Goal: Task Accomplishment & Management: Use online tool/utility

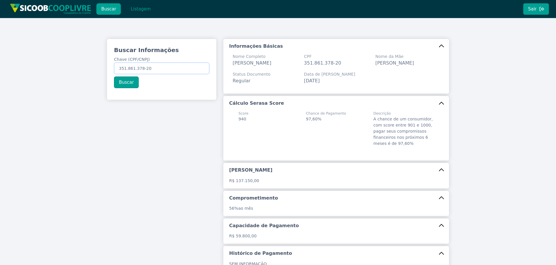
drag, startPoint x: 99, startPoint y: 56, endPoint x: 31, endPoint y: 53, distance: 67.5
click at [25, 52] on div "Buscar Informações Chave (CPF/CNPJ) 351.861.378-20 Buscar Informações Básicas N…" at bounding box center [278, 177] width 556 height 318
paste input "047.591.069-95"
click at [129, 83] on button "Buscar" at bounding box center [126, 82] width 25 height 12
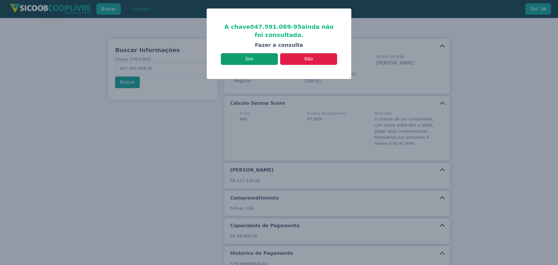
click at [268, 56] on button "Sim" at bounding box center [249, 59] width 57 height 12
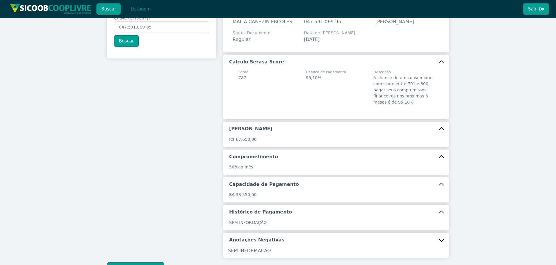
scroll to position [88, 0]
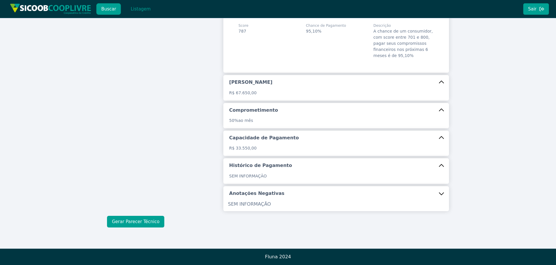
click at [149, 221] on button "Gerar Parecer Técnico" at bounding box center [135, 222] width 57 height 12
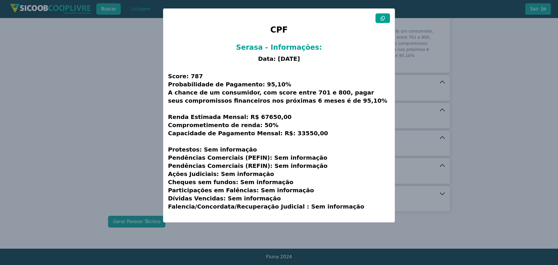
click at [389, 19] on button at bounding box center [383, 18] width 15 height 10
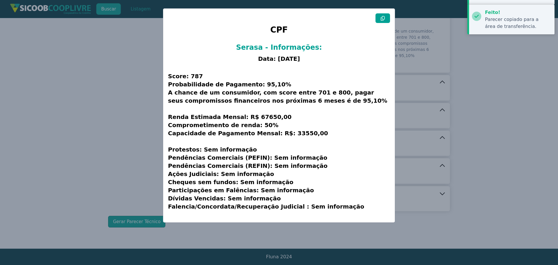
click at [389, 19] on button at bounding box center [383, 18] width 15 height 10
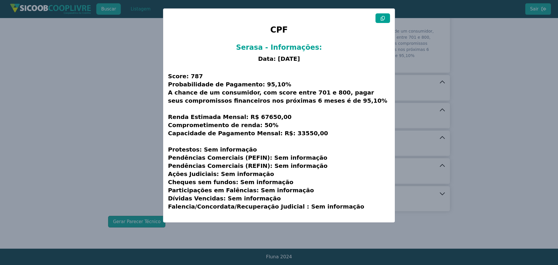
click at [117, 90] on modal-container "CPF Serasa - Informações: Data: [DATE] Score: 787 Probabilidade de Pagamento: 9…" at bounding box center [279, 132] width 558 height 265
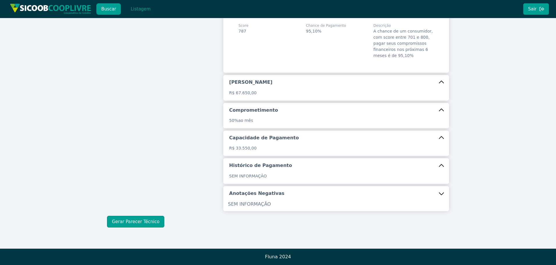
scroll to position [0, 0]
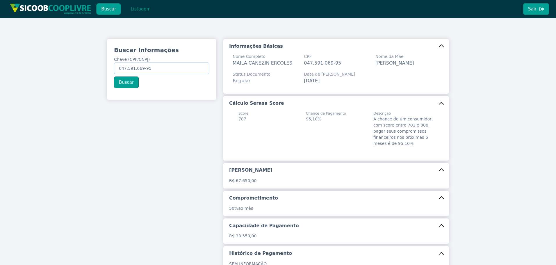
drag, startPoint x: 163, startPoint y: 64, endPoint x: -23, endPoint y: 55, distance: 186.5
click at [0, 55] on html "Buscar Listagem Sair Buscar Informações Chave (CPF/CNPJ) 047.591.069-95 Buscar …" at bounding box center [278, 132] width 556 height 265
paste input "35.158.694/0001-74"
type input "35.158.694/0001-74"
click at [122, 81] on button "Buscar" at bounding box center [126, 82] width 25 height 12
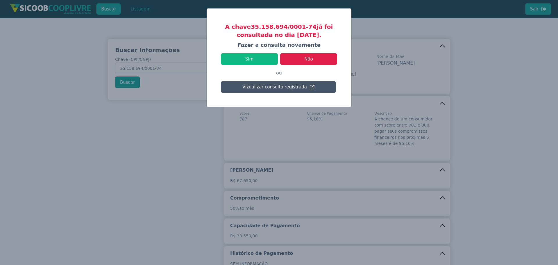
drag, startPoint x: 290, startPoint y: 36, endPoint x: 336, endPoint y: 39, distance: 46.6
click at [332, 39] on h3 "A chave 35.158.694/0001-74 já foi consultada no dia [DATE]." at bounding box center [279, 31] width 116 height 16
click at [328, 40] on div "A chave 35.158.694/0001-74 já foi consultada no dia [DATE]. [PERSON_NAME] a con…" at bounding box center [279, 58] width 144 height 98
click at [262, 62] on button "Sim" at bounding box center [249, 59] width 57 height 12
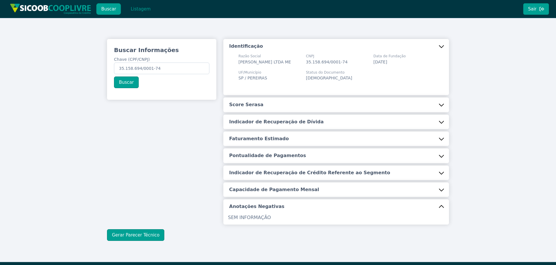
click at [258, 112] on button "Score Serasa" at bounding box center [336, 104] width 226 height 15
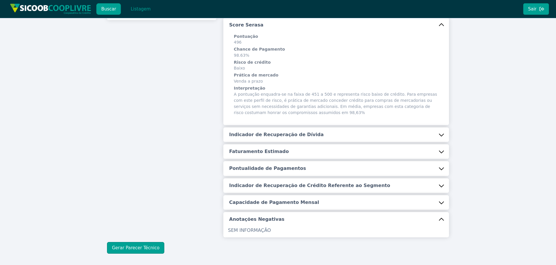
scroll to position [87, 0]
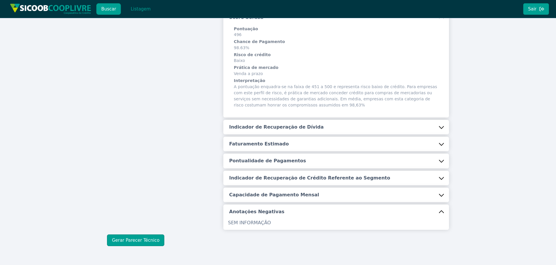
click at [276, 130] on h5 "Indicador de Recuperação de Dívida" at bounding box center [276, 127] width 94 height 6
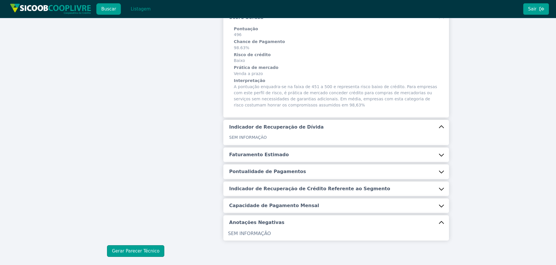
click at [254, 162] on button "Faturamento Estimado" at bounding box center [336, 154] width 226 height 15
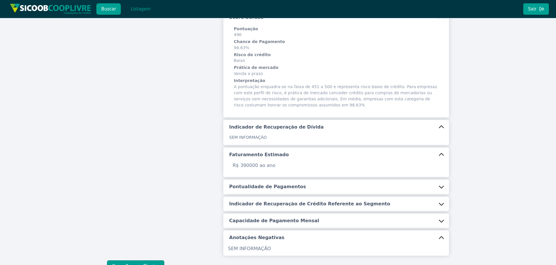
click at [250, 190] on h5 "Pontualidade de Pagamentos" at bounding box center [267, 186] width 77 height 6
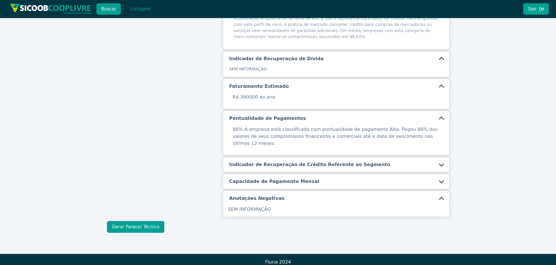
scroll to position [160, 0]
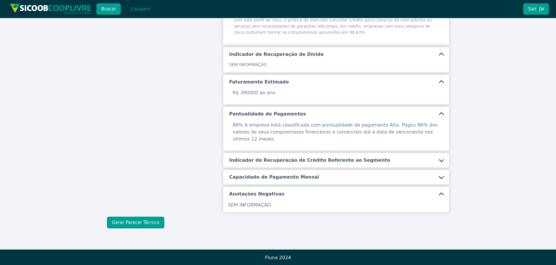
click at [267, 157] on h5 "Indicador de Recuperação de Crédito Referente ao Segmento" at bounding box center [309, 160] width 161 height 6
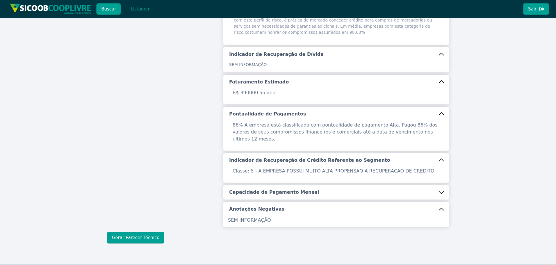
click at [249, 189] on h5 "Capacidade de Pagamento Mensal" at bounding box center [274, 192] width 90 height 6
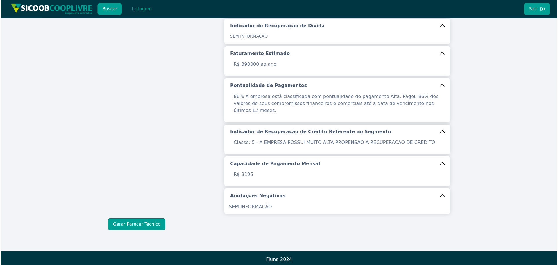
scroll to position [190, 0]
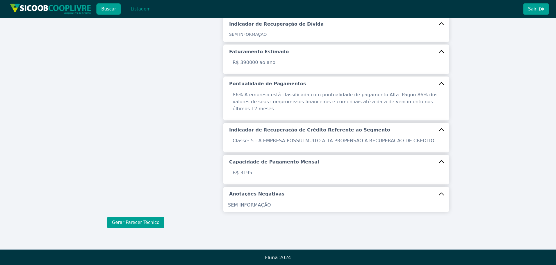
click at [150, 219] on button "Gerar Parecer Técnico" at bounding box center [135, 223] width 57 height 12
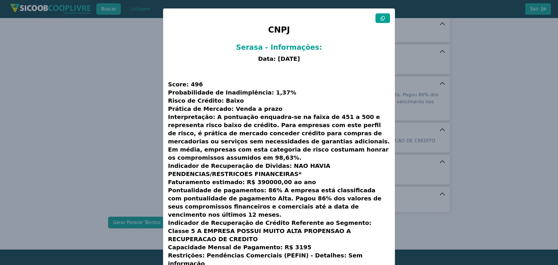
click at [379, 18] on button at bounding box center [383, 18] width 15 height 10
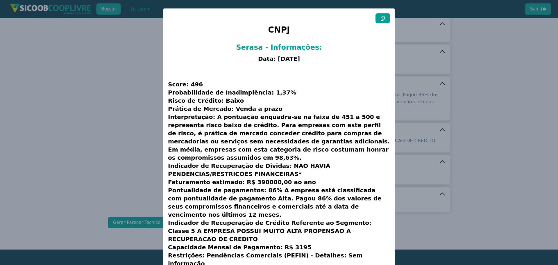
click at [52, 106] on modal-container "CNPJ Serasa - Informações: Data: [DATE] Score: 496 Probabilidade de Inadimplênc…" at bounding box center [279, 132] width 558 height 265
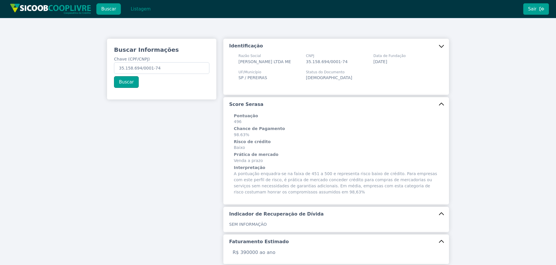
scroll to position [0, 0]
click at [137, 13] on button "Listagem" at bounding box center [141, 9] width 30 height 12
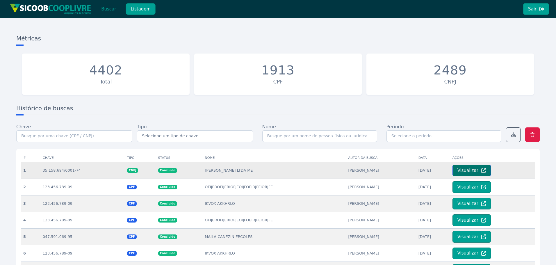
click at [471, 171] on button "Visualizar" at bounding box center [471, 171] width 38 height 12
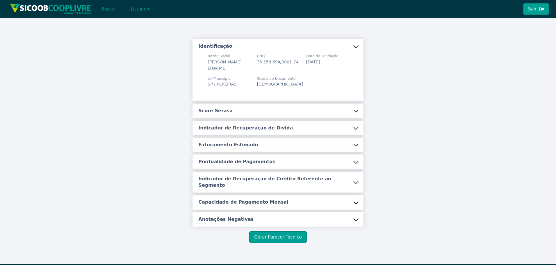
click at [271, 115] on button "Score Serasa" at bounding box center [277, 110] width 171 height 15
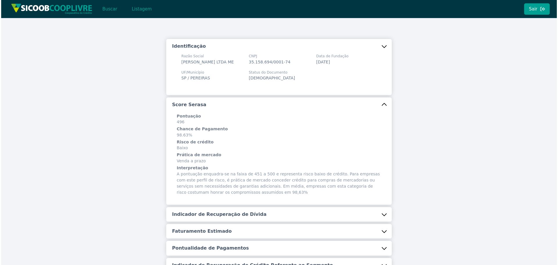
scroll to position [101, 0]
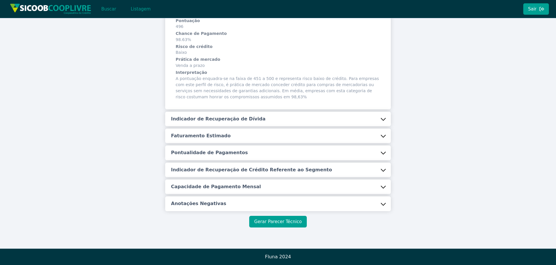
click at [293, 220] on button "Gerar Parecer Técnico" at bounding box center [277, 222] width 57 height 12
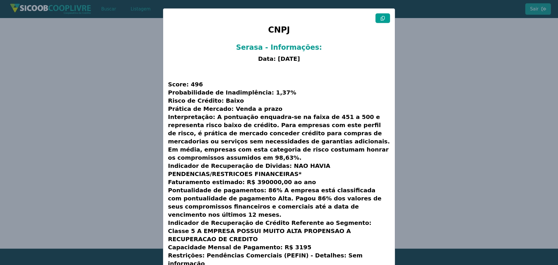
click at [380, 15] on button at bounding box center [383, 18] width 15 height 10
